Goal: Task Accomplishment & Management: Complete application form

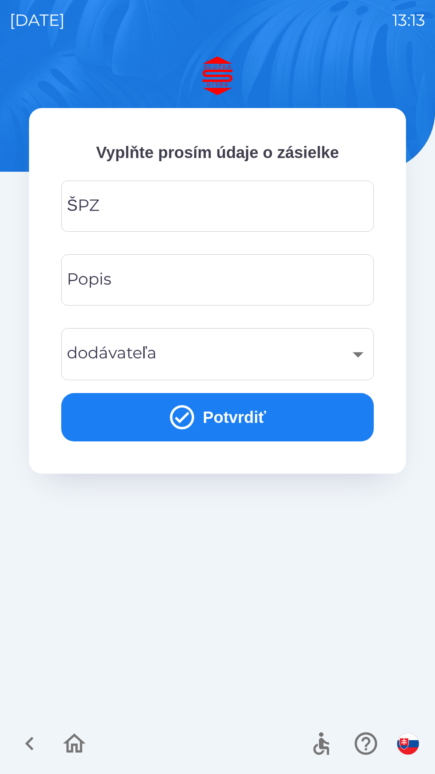
click at [193, 213] on input "ŠPZ" at bounding box center [217, 206] width 293 height 32
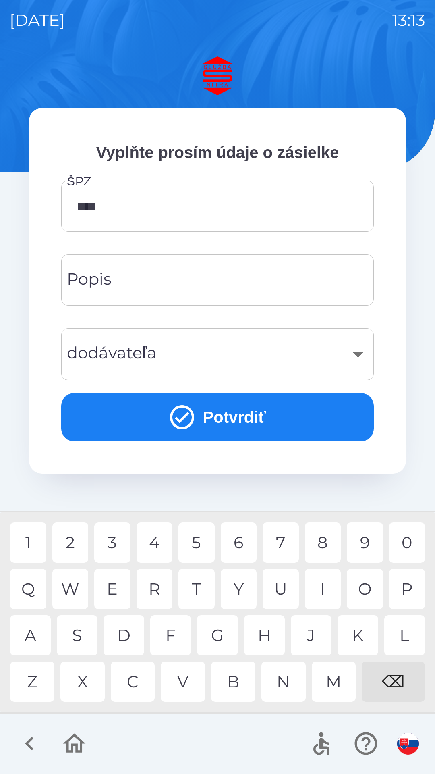
click at [327, 539] on div "8" at bounding box center [323, 542] width 36 height 40
click at [80, 630] on div "S" at bounding box center [77, 635] width 41 height 40
type input "*******"
click at [359, 632] on div "K" at bounding box center [358, 635] width 41 height 40
click at [196, 275] on input "Popis" at bounding box center [217, 280] width 293 height 32
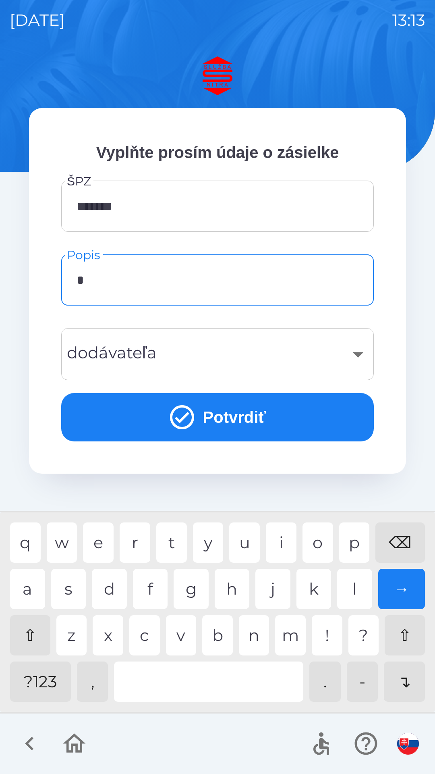
click at [25, 589] on div "a" at bounding box center [27, 589] width 35 height 40
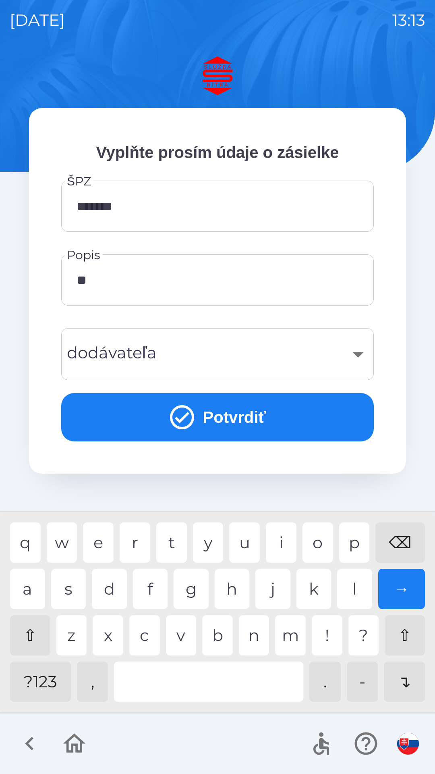
click at [175, 636] on div "v" at bounding box center [181, 635] width 31 height 40
click at [103, 541] on div "e" at bounding box center [98, 542] width 31 height 40
click at [208, 684] on div at bounding box center [208, 682] width 189 height 40
click at [131, 538] on div "r" at bounding box center [135, 542] width 31 height 40
click at [316, 540] on div "o" at bounding box center [318, 542] width 31 height 40
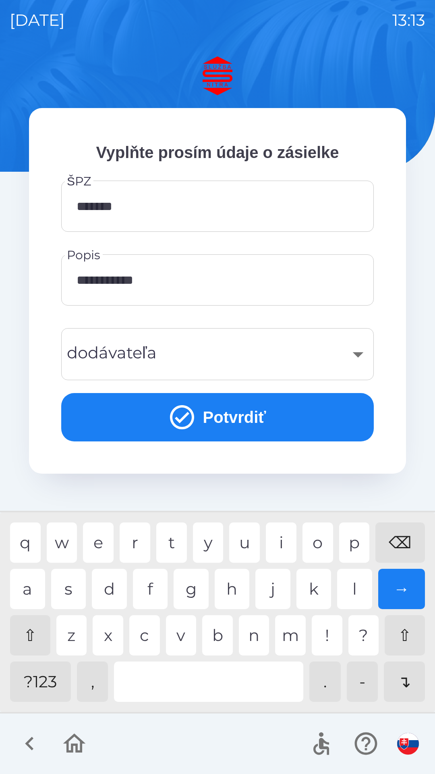
click at [348, 538] on div "p" at bounding box center [354, 542] width 31 height 40
type input "**********"
click at [354, 354] on div "​" at bounding box center [217, 354] width 293 height 33
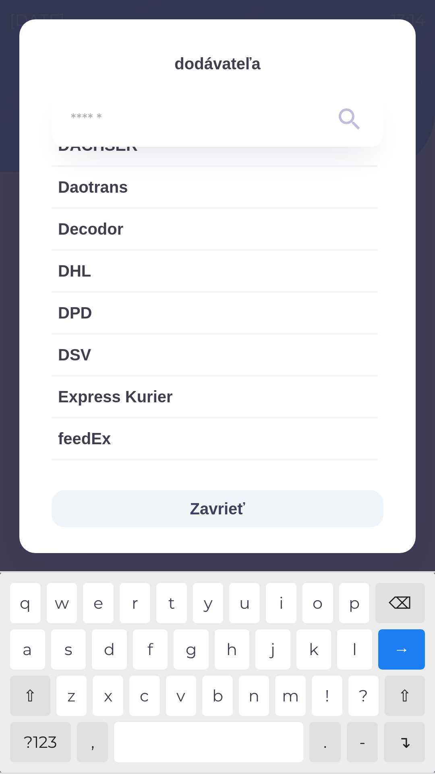
scroll to position [377, 0]
click at [200, 280] on span "DHL" at bounding box center [214, 270] width 313 height 24
type input "***"
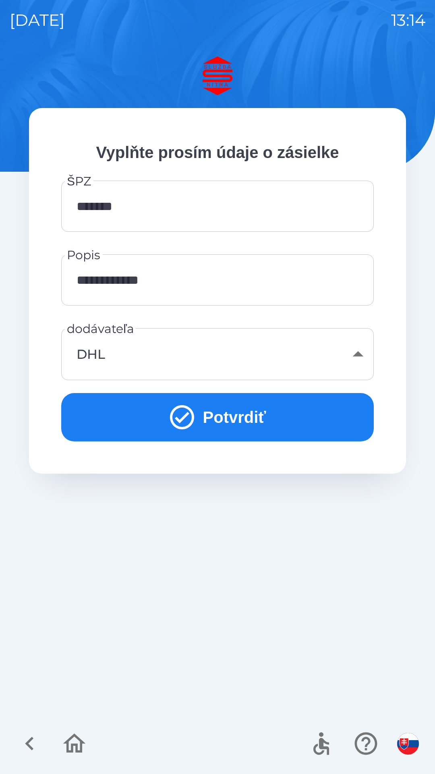
click at [218, 410] on button "Potvrdiť" at bounding box center [217, 417] width 313 height 48
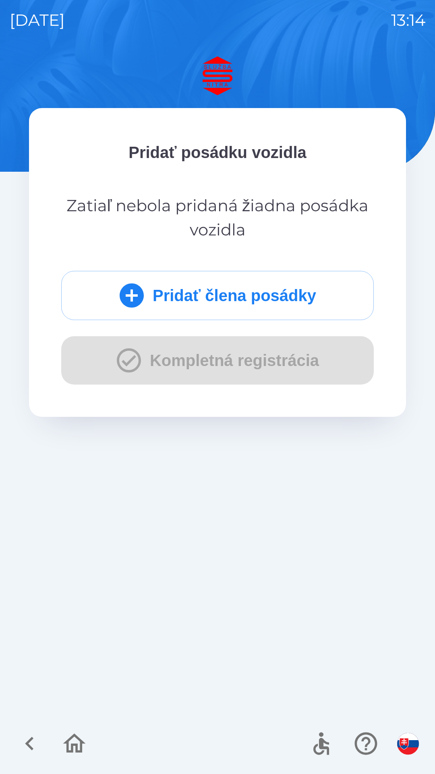
click at [245, 290] on button "Pridať člena posádky" at bounding box center [217, 295] width 313 height 49
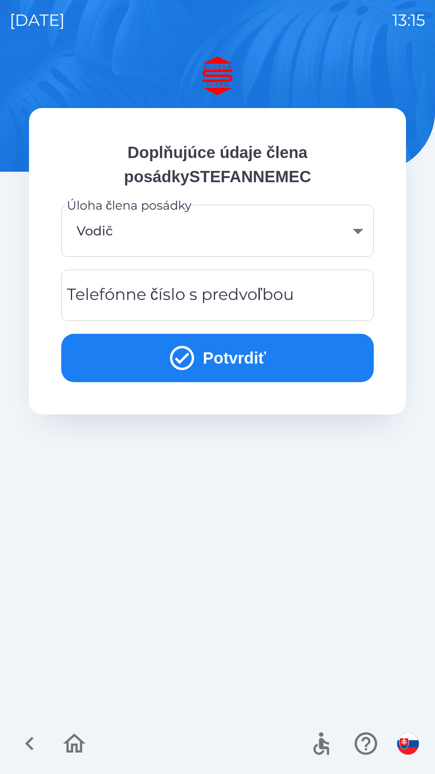
click at [223, 298] on div "Telefónne číslo s predvoľbou Telefónne číslo s predvoľbou" at bounding box center [217, 295] width 313 height 51
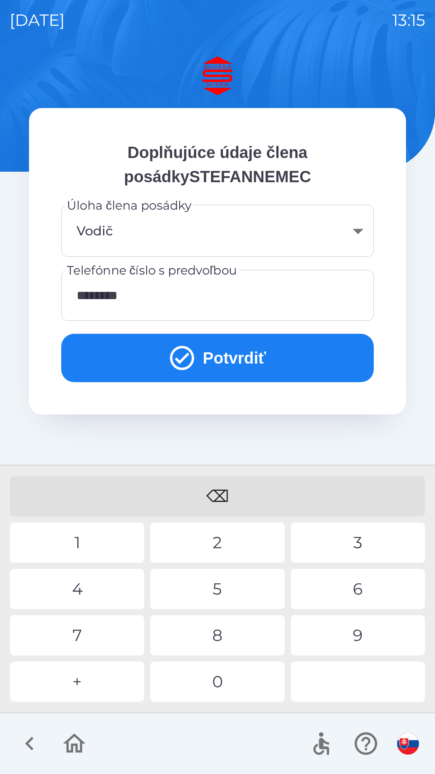
click at [360, 539] on div "3" at bounding box center [358, 542] width 134 height 40
click at [222, 634] on div "8" at bounding box center [217, 635] width 134 height 40
type input "**********"
click at [223, 594] on div "5" at bounding box center [217, 589] width 134 height 40
click at [227, 349] on button "Potvrdiť" at bounding box center [217, 358] width 313 height 48
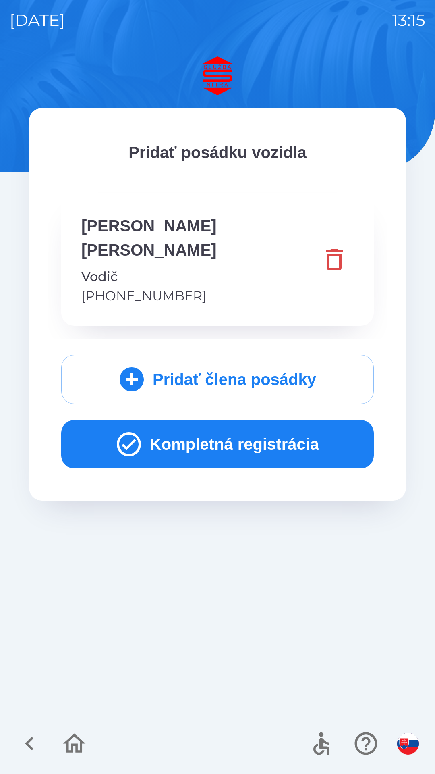
click at [244, 420] on button "Kompletná registrácia" at bounding box center [217, 444] width 313 height 48
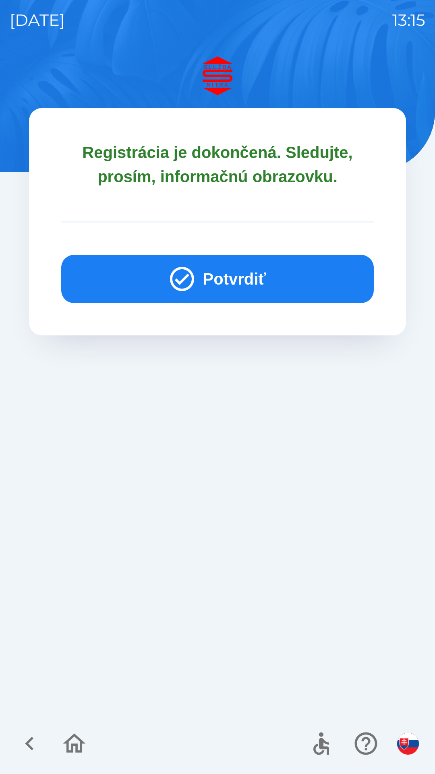
click at [235, 277] on button "Potvrdiť" at bounding box center [217, 279] width 313 height 48
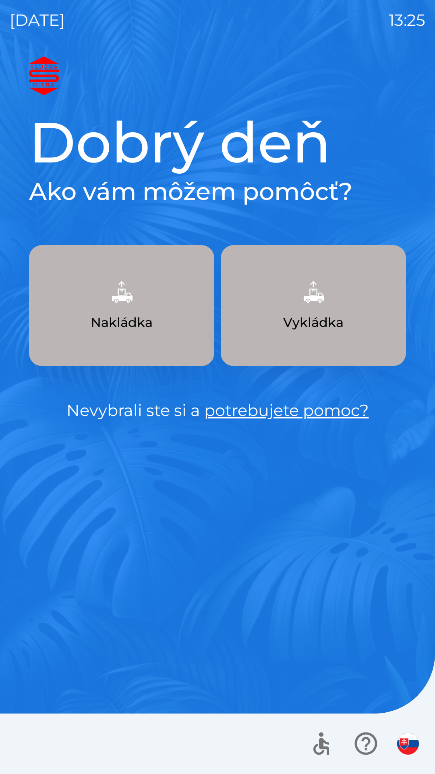
click at [137, 307] on img "button" at bounding box center [121, 291] width 35 height 35
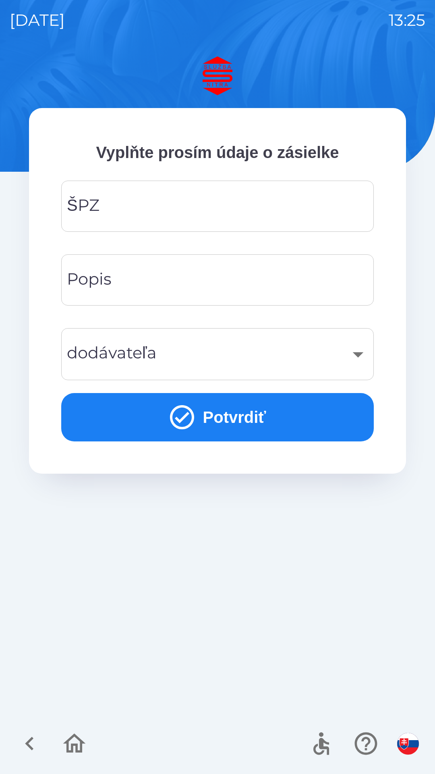
click at [294, 201] on input "ŠPZ" at bounding box center [217, 206] width 293 height 32
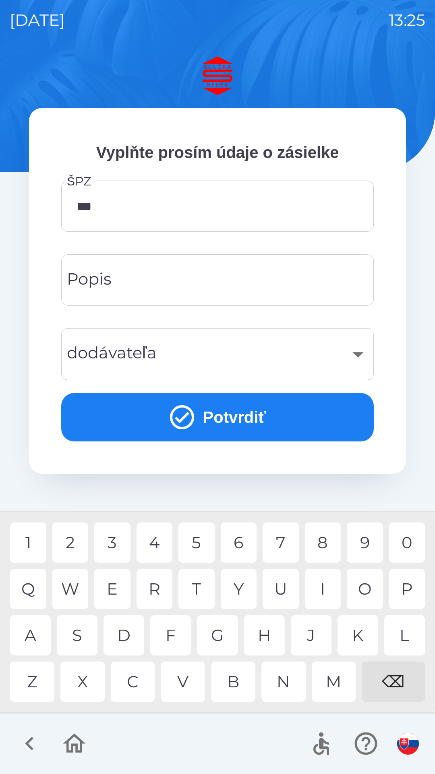
click at [362, 544] on div "9" at bounding box center [365, 542] width 36 height 40
click at [411, 544] on div "0" at bounding box center [407, 542] width 36 height 40
click at [73, 542] on div "2" at bounding box center [70, 542] width 36 height 40
type input "*******"
click at [223, 279] on input "Popis" at bounding box center [217, 280] width 293 height 32
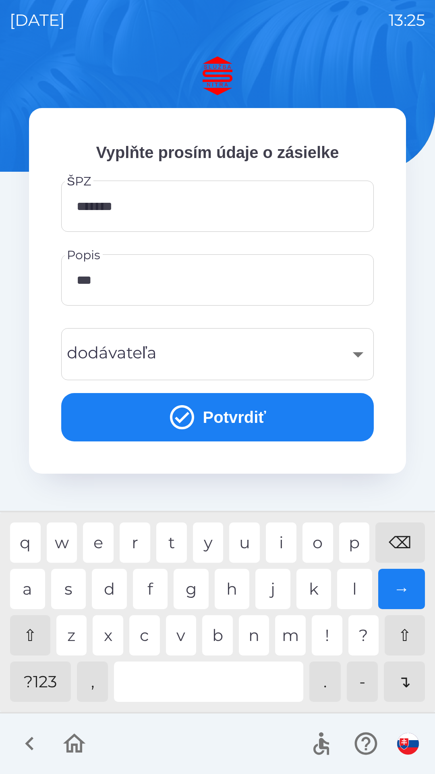
click at [192, 591] on div "g" at bounding box center [191, 589] width 35 height 40
click at [262, 637] on div "n" at bounding box center [254, 635] width 31 height 40
click at [36, 593] on div "a" at bounding box center [27, 589] width 35 height 40
click at [185, 683] on div at bounding box center [208, 682] width 189 height 40
click at [73, 592] on div "s" at bounding box center [68, 589] width 35 height 40
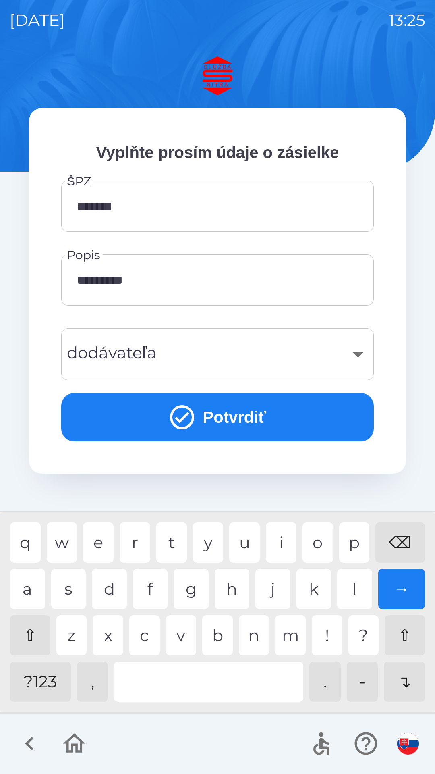
click at [230, 589] on div "h" at bounding box center [232, 589] width 35 height 40
type input "**********"
click at [209, 353] on div "​" at bounding box center [217, 354] width 293 height 33
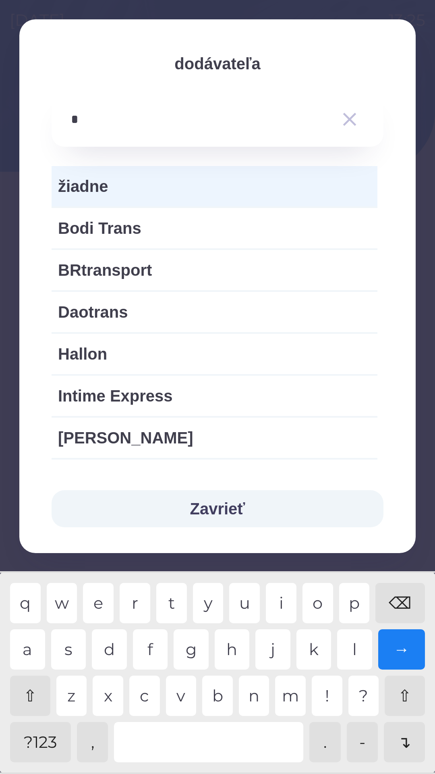
click at [260, 691] on div "n" at bounding box center [254, 696] width 31 height 40
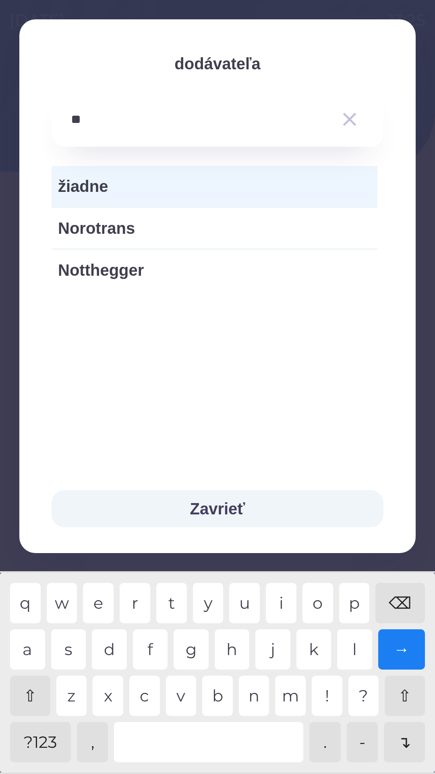
click at [320, 599] on div "o" at bounding box center [318, 603] width 31 height 40
type input "***"
click at [177, 599] on div "t" at bounding box center [171, 603] width 31 height 40
click at [138, 221] on span "Notthegger" at bounding box center [214, 228] width 313 height 24
type input "***"
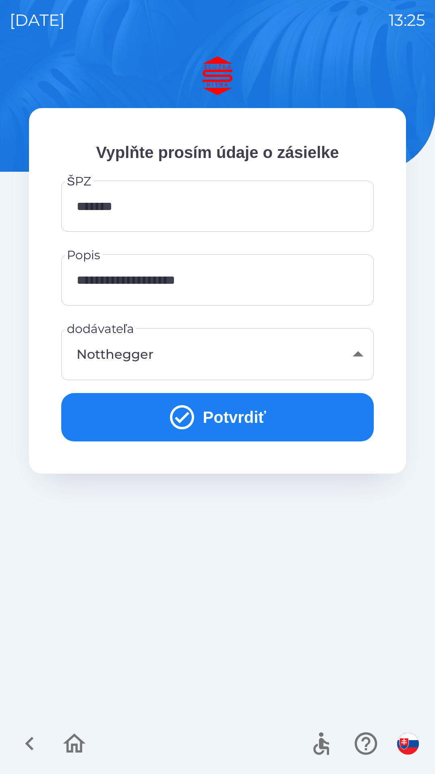
click at [254, 422] on button "Potvrdiť" at bounding box center [217, 417] width 313 height 48
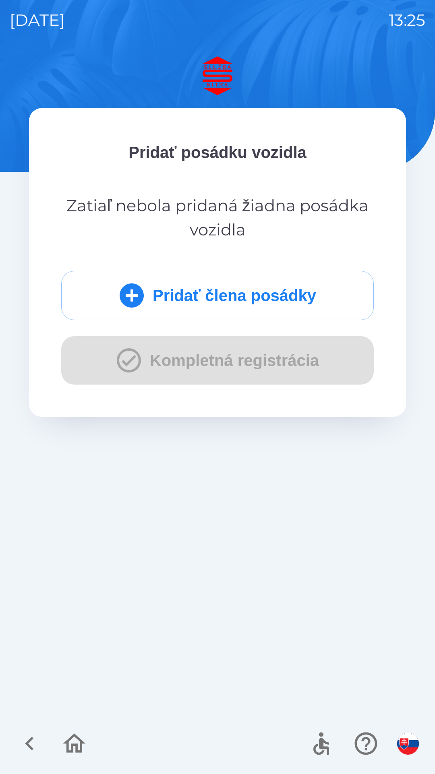
click at [240, 291] on button "Pridať člena posádky" at bounding box center [217, 295] width 313 height 49
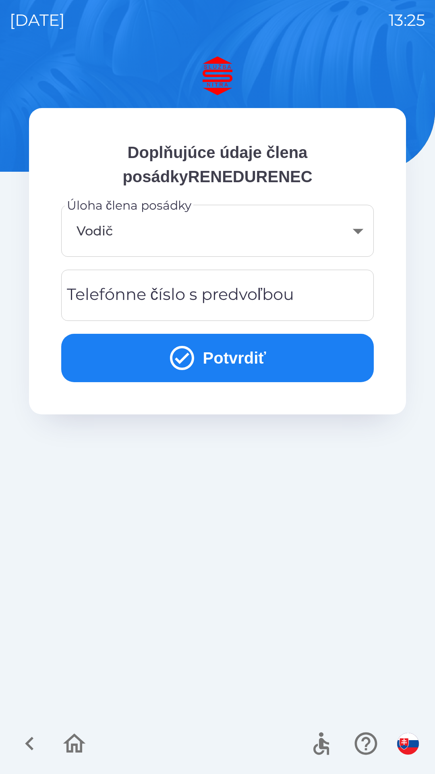
click at [297, 297] on input "Telefónne číslo s predvoľbou" at bounding box center [217, 295] width 293 height 32
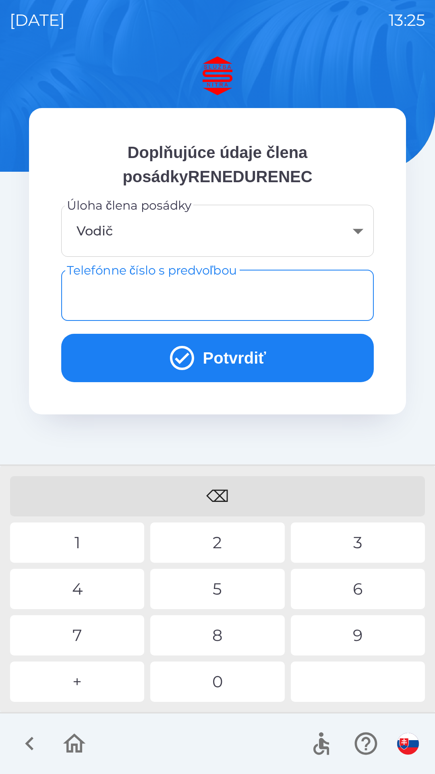
type input "*"
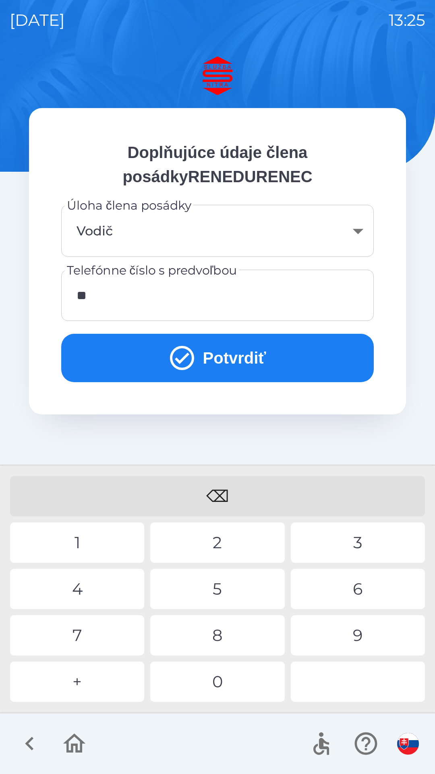
click at [224, 495] on div "⌫" at bounding box center [217, 496] width 415 height 40
type input "*"
click at [222, 491] on div "⌫" at bounding box center [217, 496] width 415 height 40
click at [83, 680] on div "+" at bounding box center [77, 682] width 134 height 40
click at [354, 636] on div "9" at bounding box center [358, 635] width 134 height 40
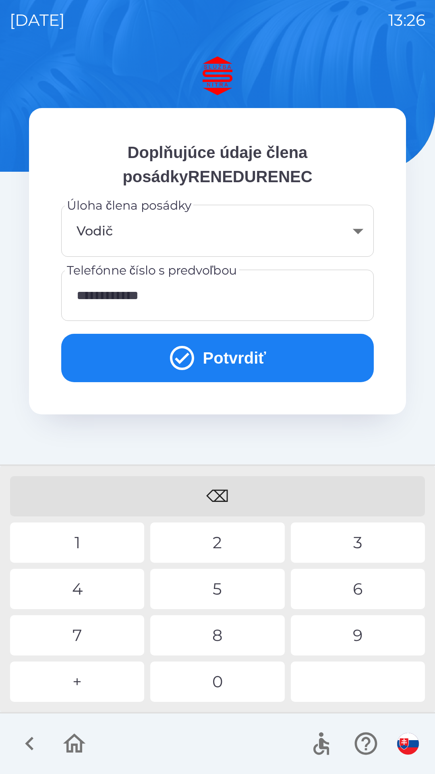
click at [228, 689] on div "0" at bounding box center [217, 682] width 134 height 40
type input "**********"
click at [235, 354] on button "Potvrdiť" at bounding box center [217, 358] width 313 height 48
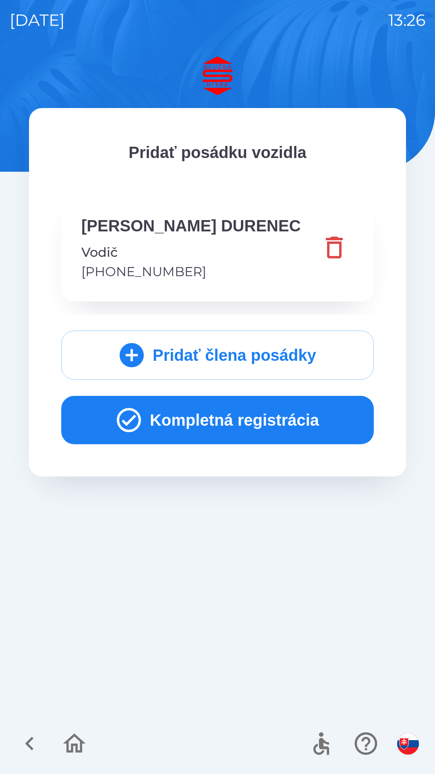
click at [222, 415] on button "Kompletná registrácia" at bounding box center [217, 420] width 313 height 48
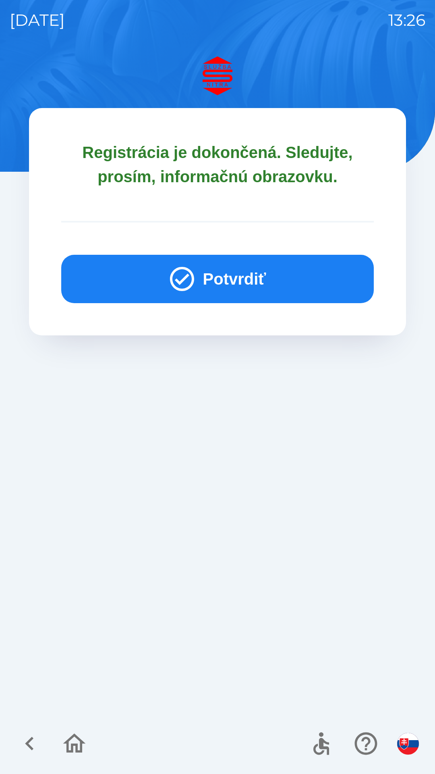
click at [211, 287] on button "Potvrdiť" at bounding box center [217, 279] width 313 height 48
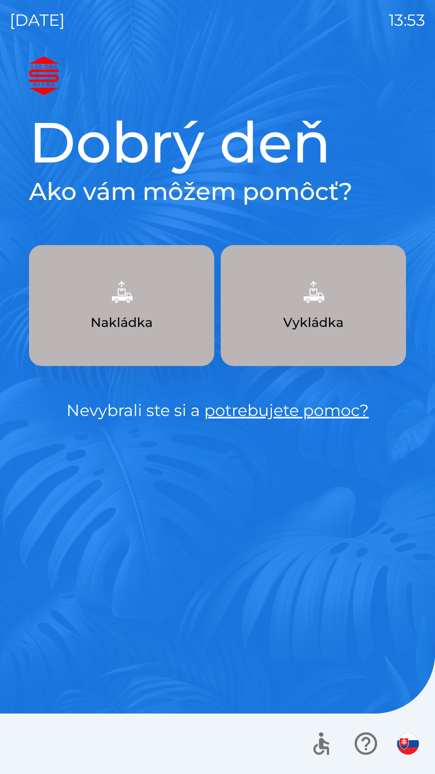
click at [117, 317] on p "Nakládka" at bounding box center [122, 322] width 62 height 19
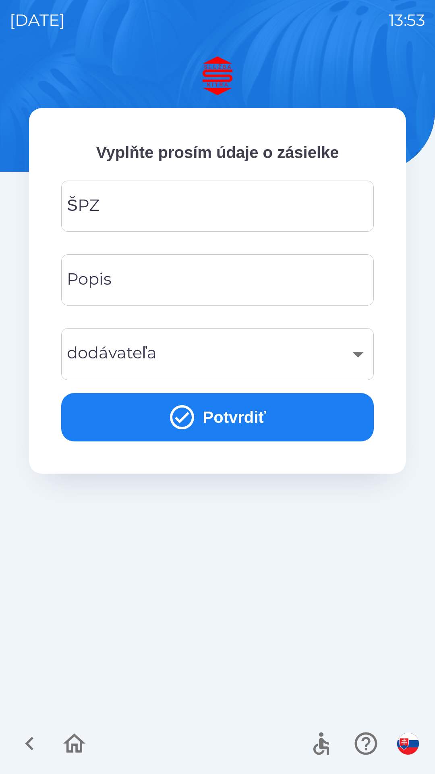
click at [102, 208] on input "ŠPZ" at bounding box center [217, 206] width 293 height 32
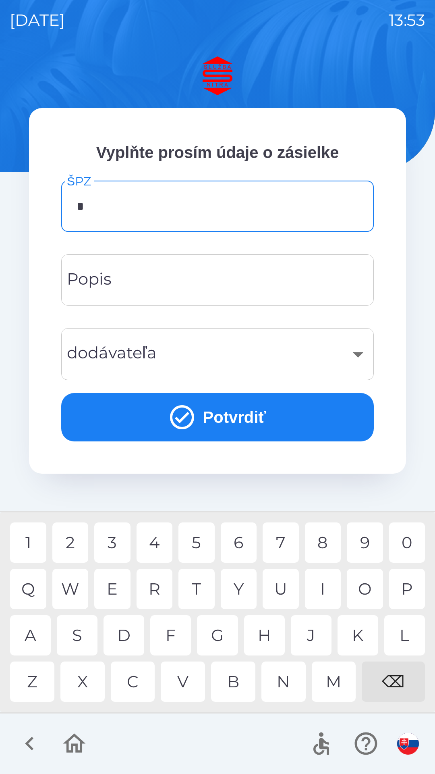
click at [82, 639] on div "S" at bounding box center [77, 635] width 41 height 40
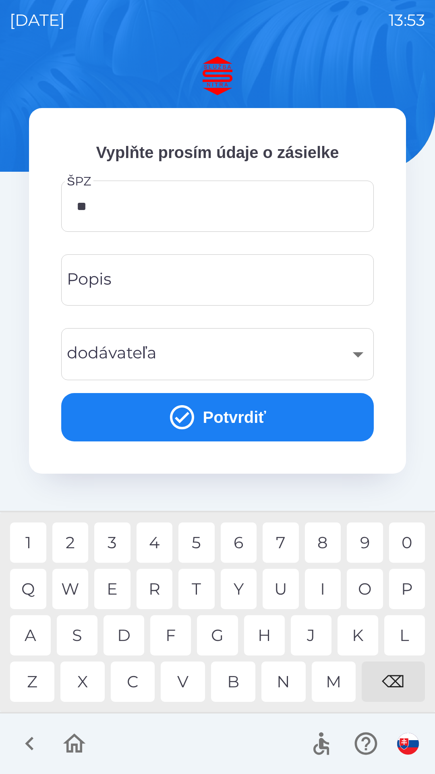
click at [42, 637] on div "A" at bounding box center [30, 635] width 41 height 40
click at [159, 548] on div "4" at bounding box center [155, 542] width 36 height 40
click at [124, 543] on div "3" at bounding box center [112, 542] width 36 height 40
type input "*******"
click at [26, 643] on div "A" at bounding box center [30, 635] width 41 height 40
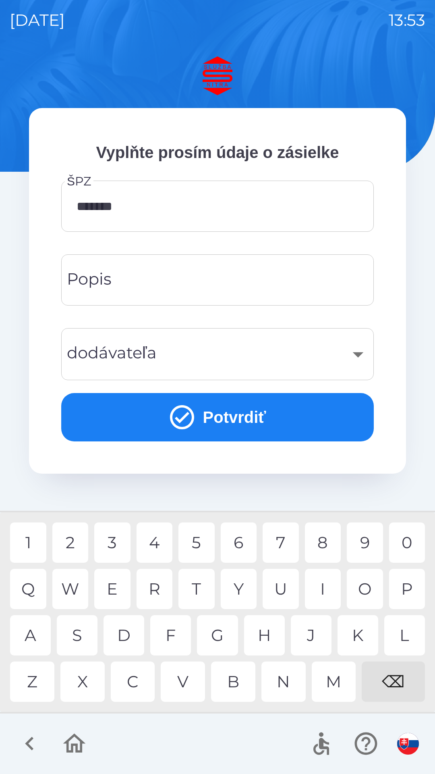
click at [91, 281] on div "Popis Popis" at bounding box center [217, 279] width 313 height 51
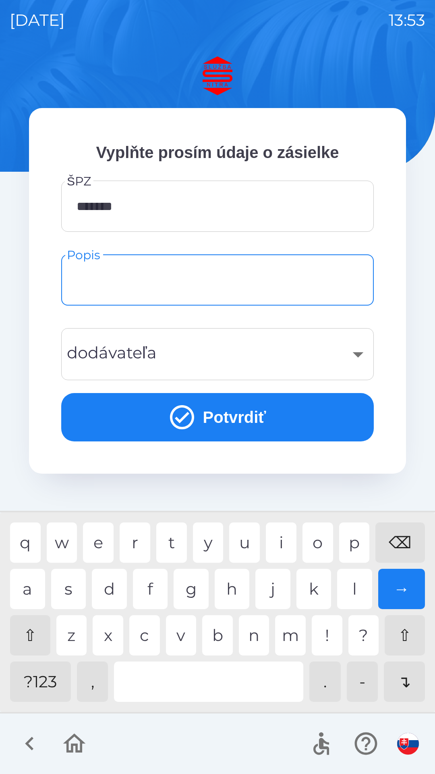
click at [86, 364] on div "​" at bounding box center [217, 354] width 293 height 33
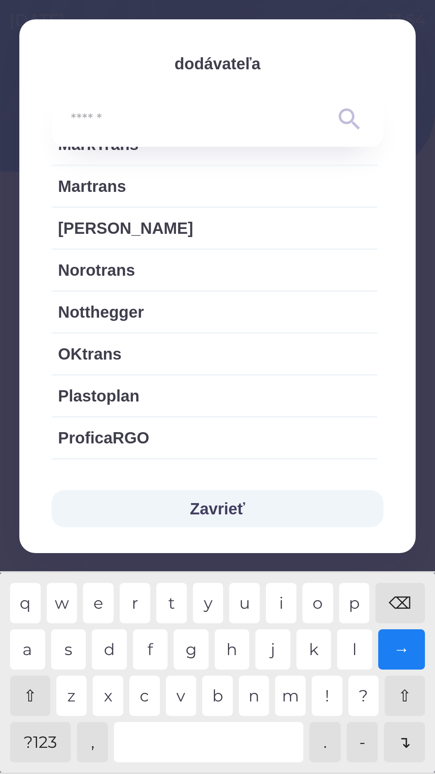
scroll to position [1009, 0]
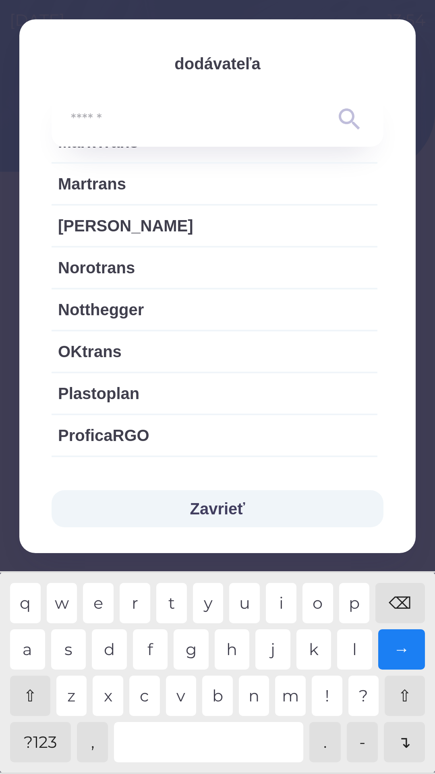
click at [87, 266] on span "Norotrans" at bounding box center [214, 268] width 313 height 24
type input "***"
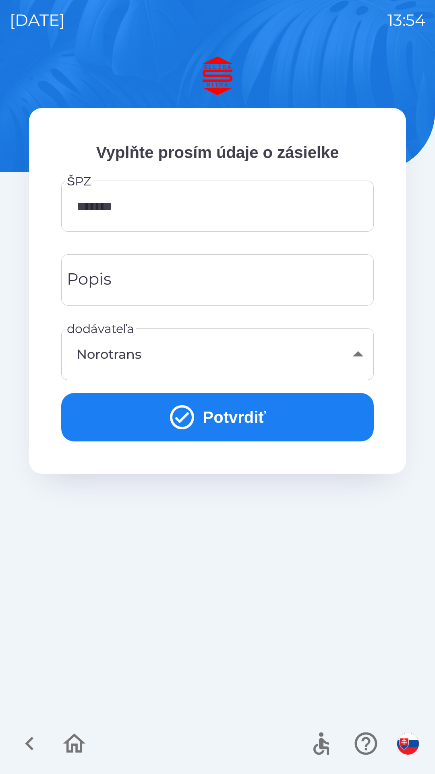
click at [171, 413] on icon "submit" at bounding box center [182, 417] width 24 height 24
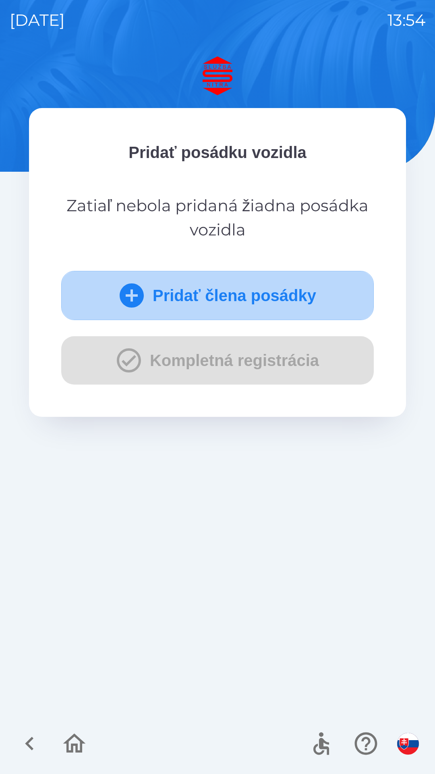
click at [162, 290] on button "Pridať člena posádky" at bounding box center [217, 295] width 313 height 49
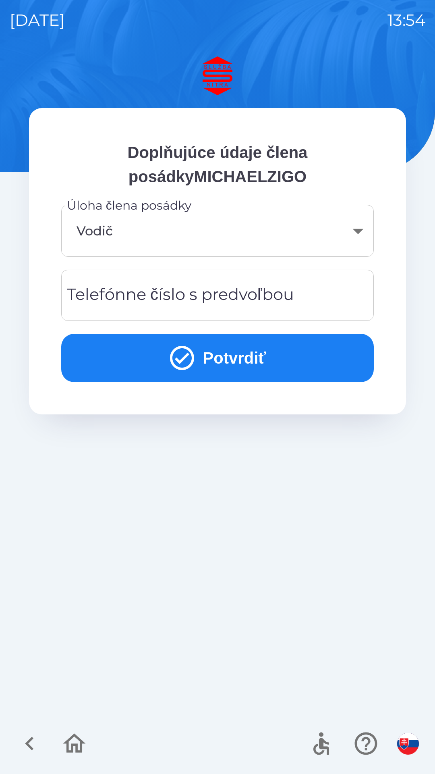
click at [125, 300] on div "Telefónne číslo s predvoľbou Telefónne číslo s predvoľbou" at bounding box center [217, 295] width 313 height 51
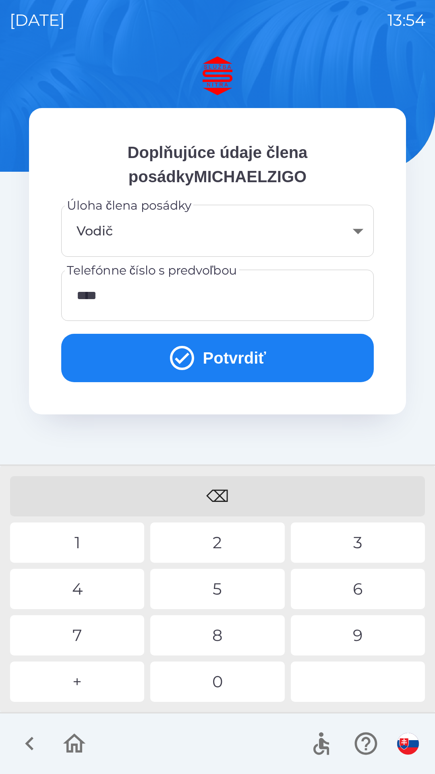
click at [79, 536] on div "1" at bounding box center [77, 542] width 134 height 40
click at [75, 599] on div "4" at bounding box center [77, 589] width 134 height 40
click at [204, 639] on div "8" at bounding box center [217, 635] width 134 height 40
click at [205, 591] on div "5" at bounding box center [217, 589] width 134 height 40
type input "**********"
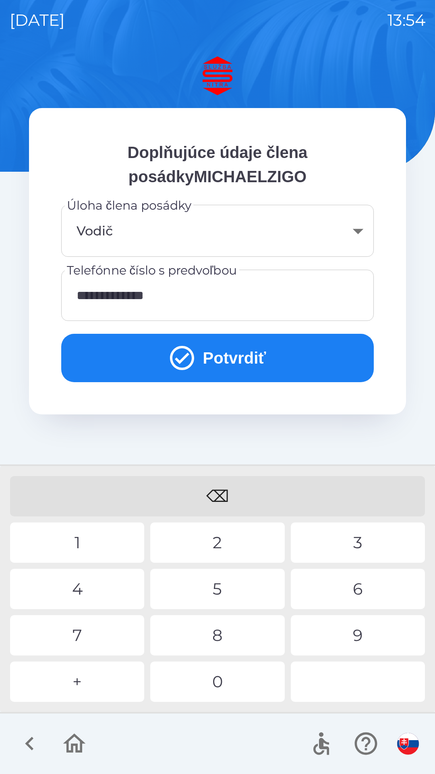
click at [84, 529] on div "1" at bounding box center [77, 542] width 134 height 40
click at [196, 360] on button "Potvrdiť" at bounding box center [217, 358] width 313 height 48
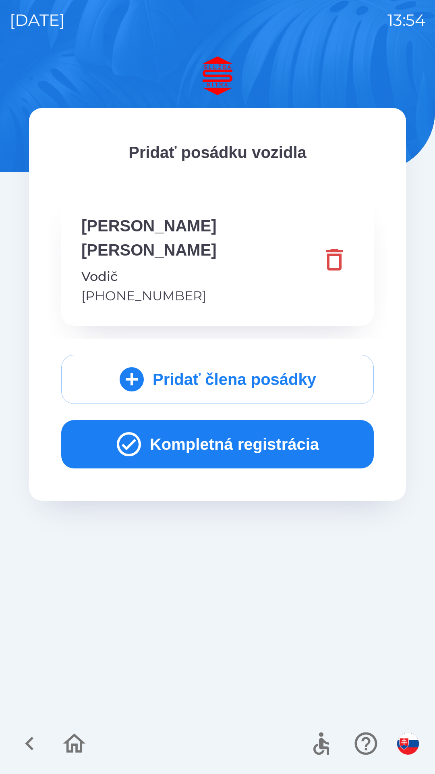
click at [201, 420] on button "Kompletná registrácia" at bounding box center [217, 444] width 313 height 48
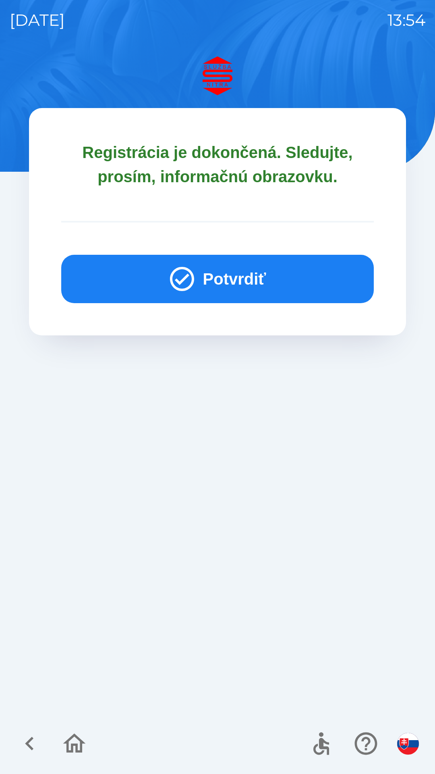
click at [193, 274] on icon "button" at bounding box center [182, 278] width 29 height 29
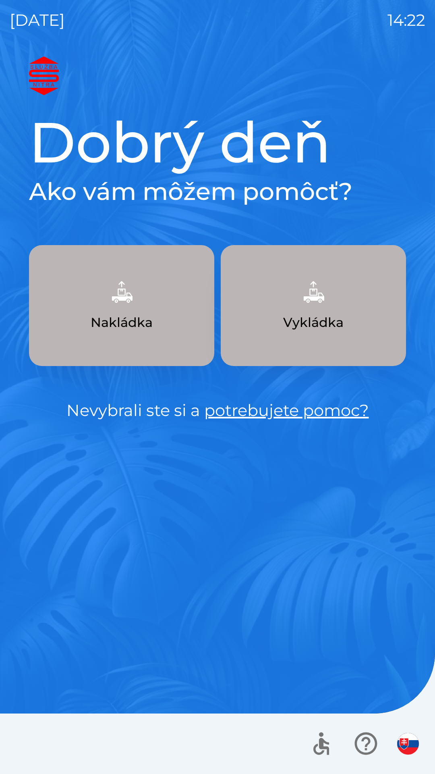
click at [169, 307] on button "Nakládka" at bounding box center [121, 305] width 185 height 121
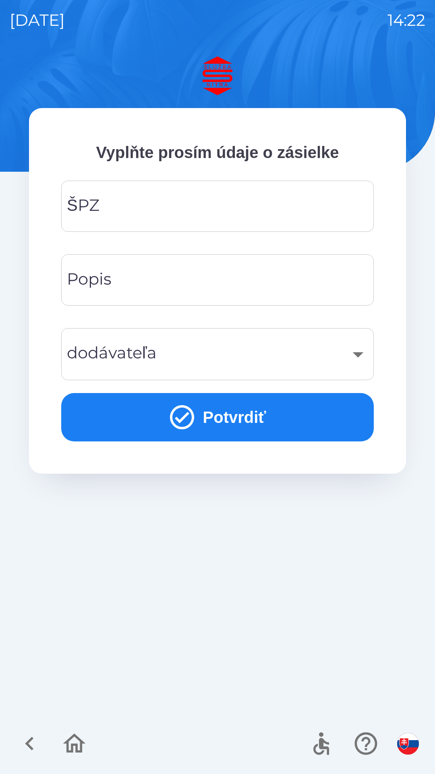
click at [325, 207] on input "ŠPZ" at bounding box center [217, 206] width 293 height 32
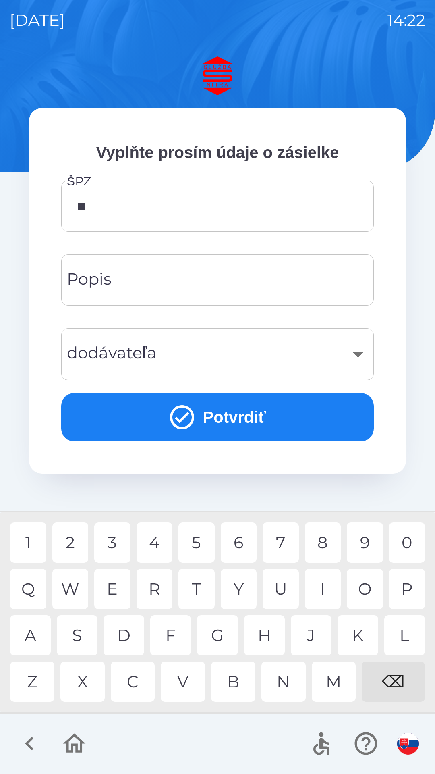
click at [325, 581] on div "I" at bounding box center [323, 589] width 36 height 40
type input "***"
click at [282, 287] on input "Popis" at bounding box center [217, 280] width 293 height 32
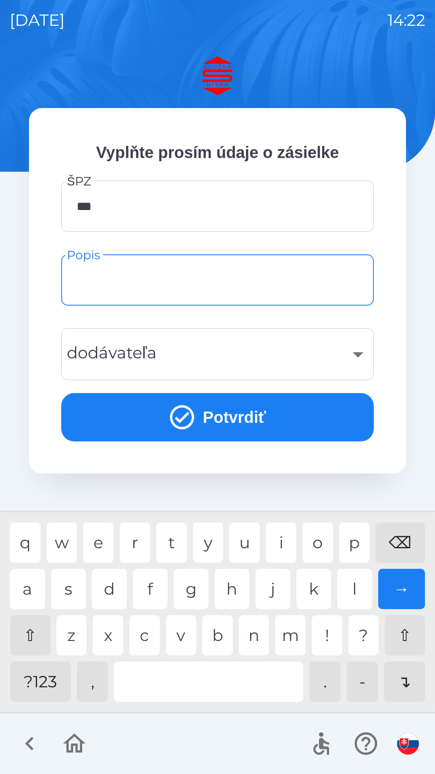
click at [358, 353] on div "​" at bounding box center [217, 354] width 293 height 33
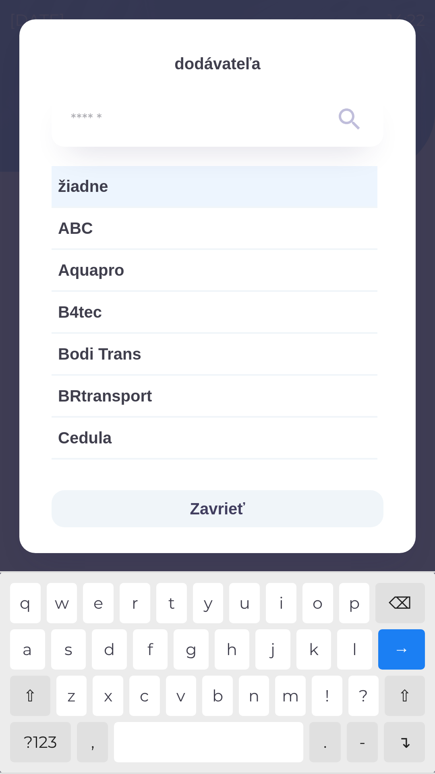
click at [238, 502] on button "Zavrieť" at bounding box center [218, 508] width 332 height 37
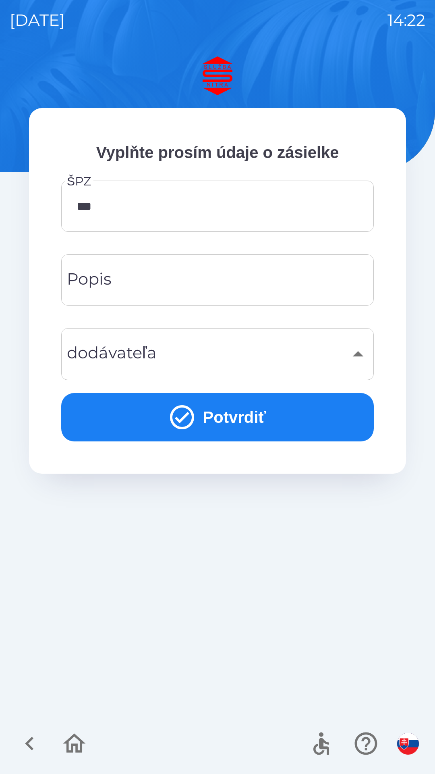
click at [338, 287] on input "Popis" at bounding box center [217, 280] width 293 height 32
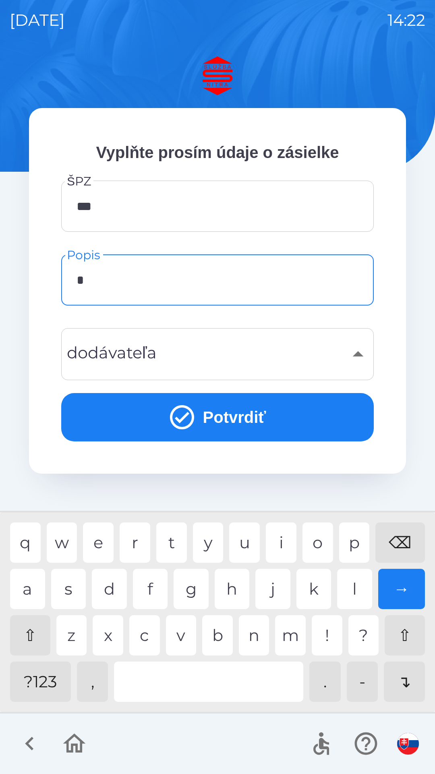
click at [291, 635] on div "m" at bounding box center [290, 635] width 31 height 40
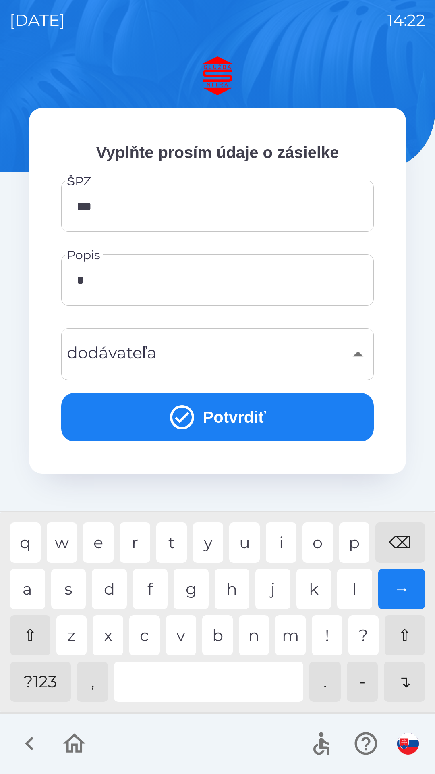
type input "**"
click at [316, 418] on button "Potvrdiť" at bounding box center [217, 417] width 313 height 48
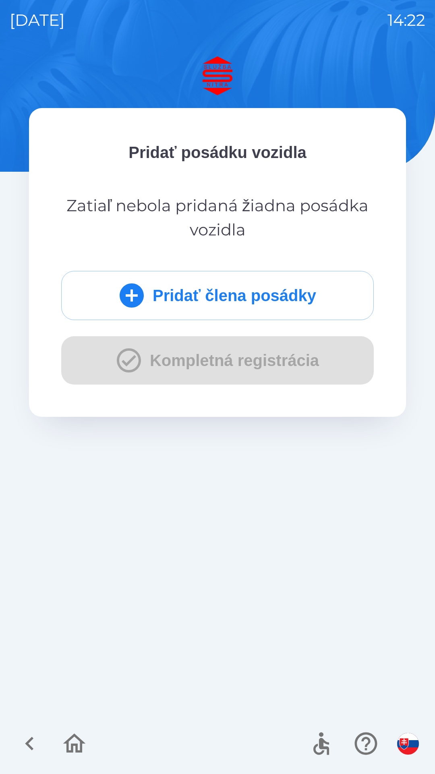
click at [304, 298] on button "Pridať člena posádky" at bounding box center [217, 295] width 313 height 49
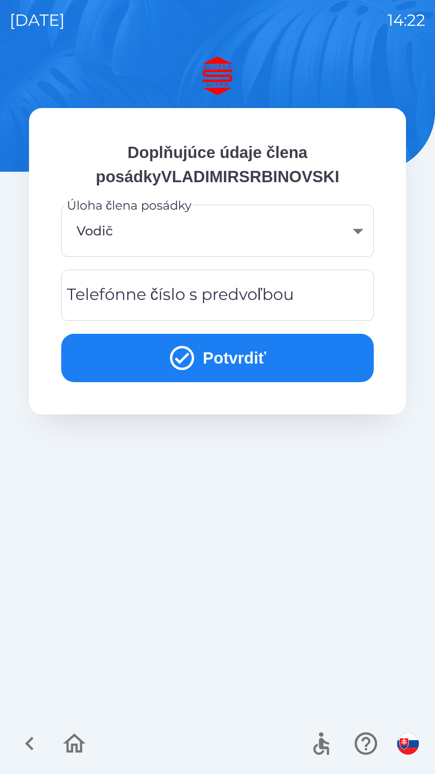
click at [267, 362] on button "Potvrdiť" at bounding box center [217, 358] width 313 height 48
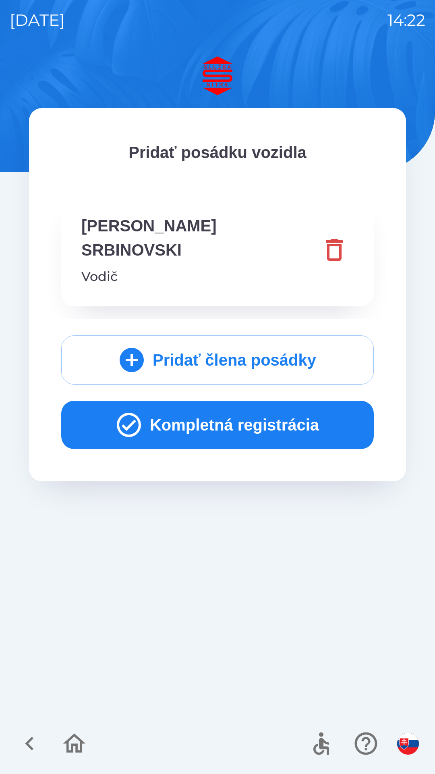
click at [302, 401] on button "Kompletná registrácia" at bounding box center [217, 425] width 313 height 48
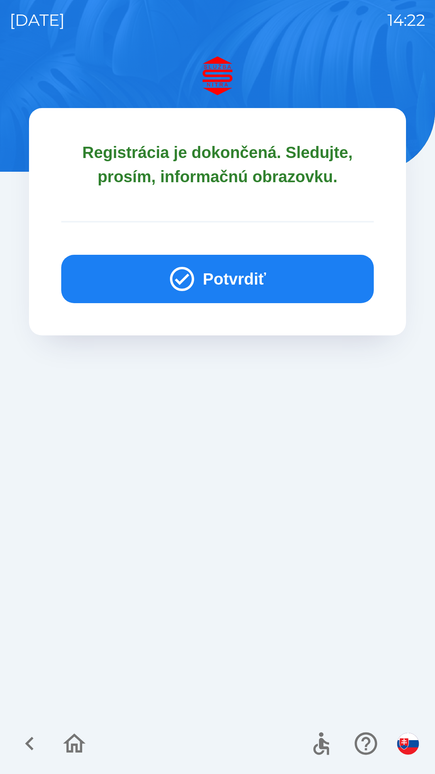
click at [266, 289] on button "Potvrdiť" at bounding box center [217, 279] width 313 height 48
